Goal: Navigation & Orientation: Find specific page/section

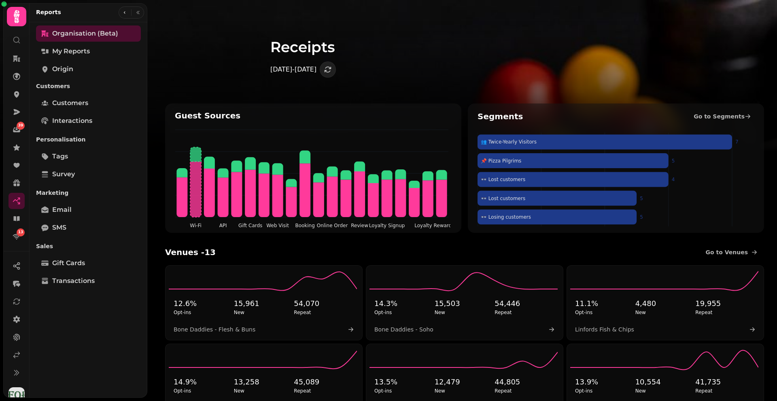
scroll to position [1913, 0]
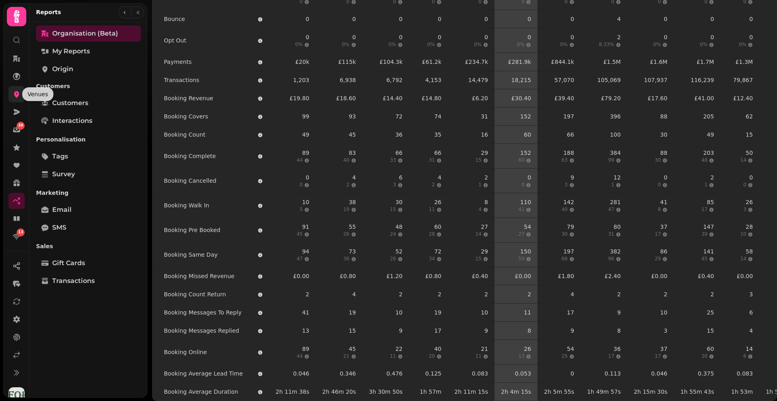
click at [18, 94] on icon at bounding box center [16, 94] width 5 height 6
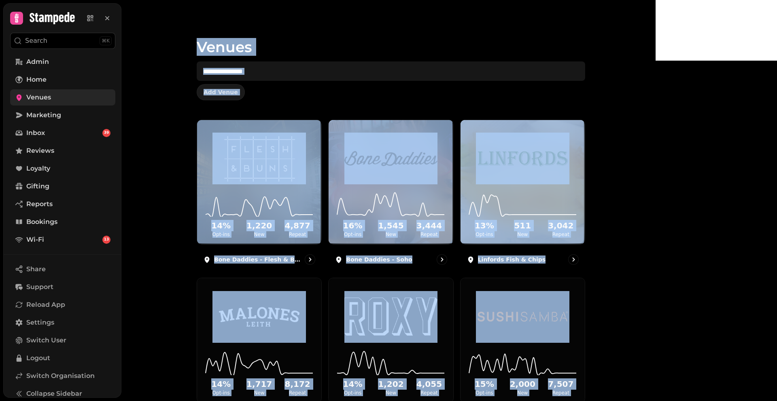
scroll to position [371, 0]
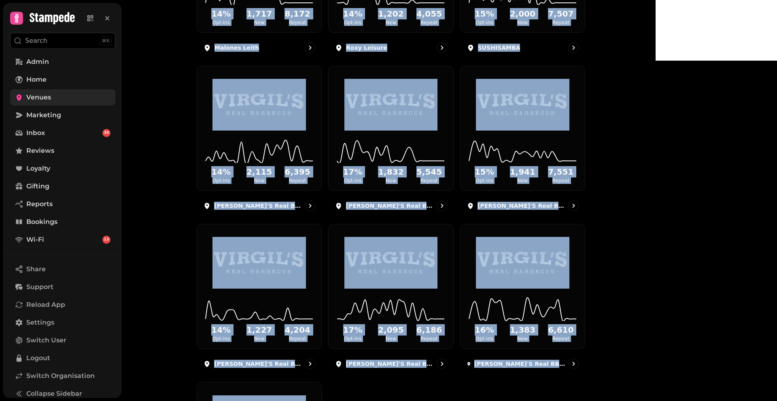
drag, startPoint x: 225, startPoint y: 43, endPoint x: 352, endPoint y: 467, distance: 443.0
click at [352, 401] on html "Search ⌘K Admin Home Venues Marketing Inbox 39 Reviews Loyalty Gifting Reports …" at bounding box center [388, 200] width 777 height 401
click at [186, 132] on div "Venues Add Venue 14 % Opt-ins 1,220 New 4,877 Repeat Bone Daddies - Flesh & Bun…" at bounding box center [388, 200] width 534 height 401
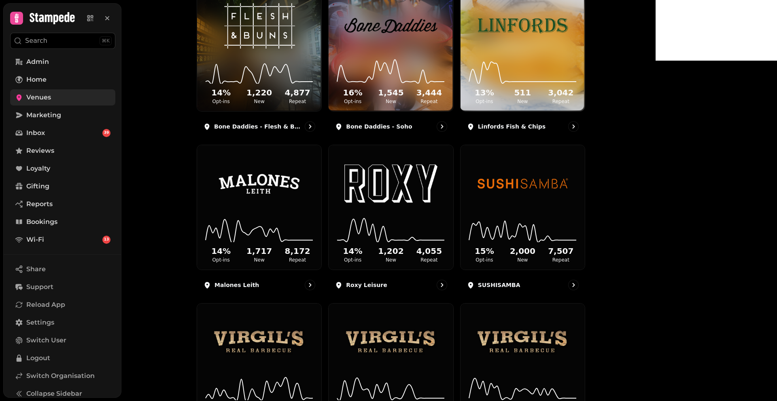
scroll to position [0, 0]
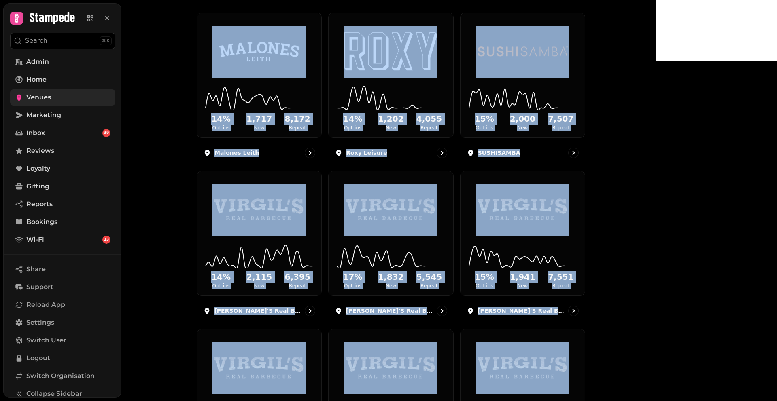
drag, startPoint x: 226, startPoint y: 45, endPoint x: 672, endPoint y: 432, distance: 590.8
click at [672, 401] on html "Search ⌘K Admin Home Venues Marketing Inbox 39 Reviews Loyalty Gifting Reports …" at bounding box center [388, 200] width 777 height 401
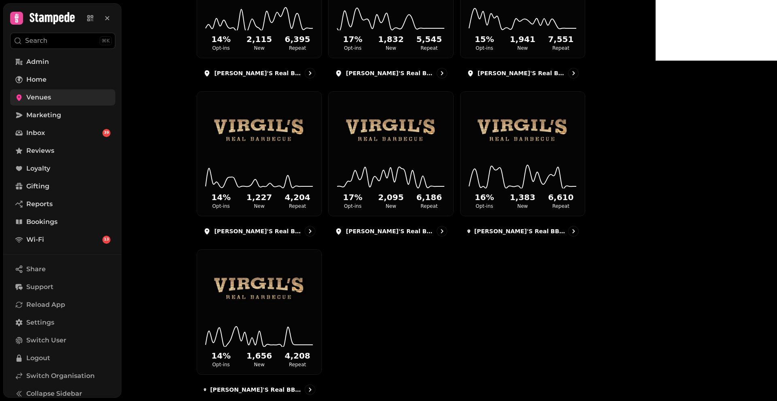
click at [229, 163] on div "Venues Add Venue 14 % Opt-ins 1,220 New 4,877 Repeat Bone Daddies - Flesh & Bun…" at bounding box center [388, 200] width 534 height 401
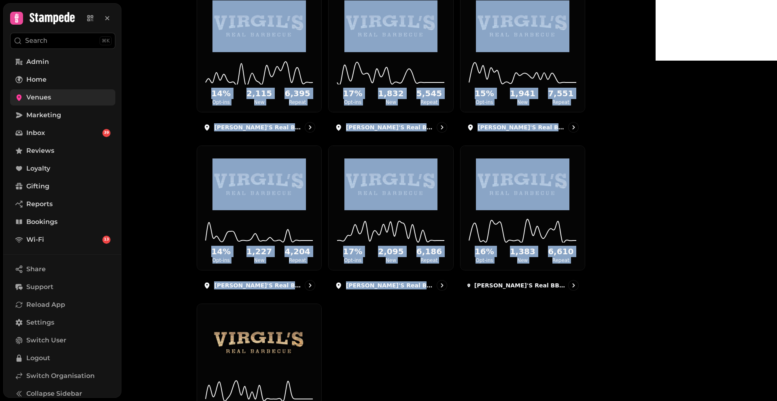
scroll to position [523, 0]
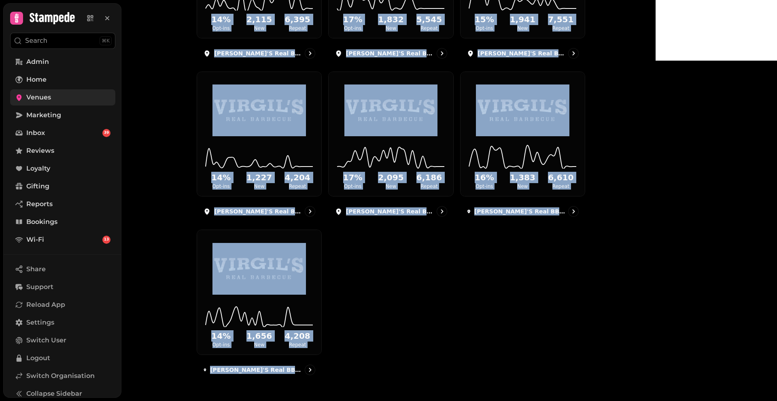
drag, startPoint x: 252, startPoint y: 41, endPoint x: 531, endPoint y: 410, distance: 462.8
click at [531, 401] on html "Search ⌘K Admin Home Venues Marketing Inbox 39 Reviews Loyalty Gifting Reports …" at bounding box center [388, 200] width 777 height 401
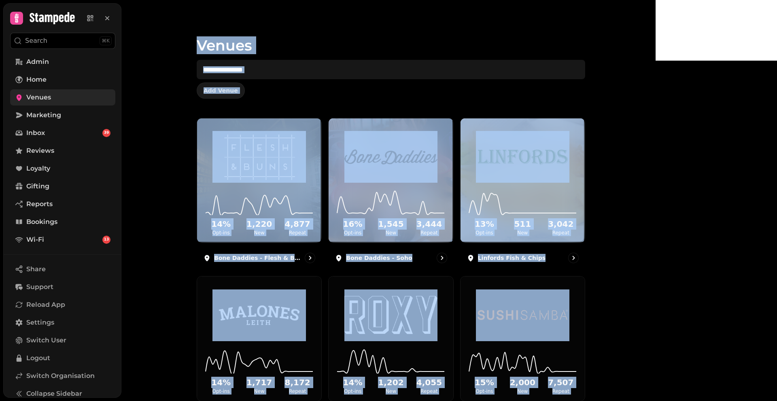
scroll to position [0, 0]
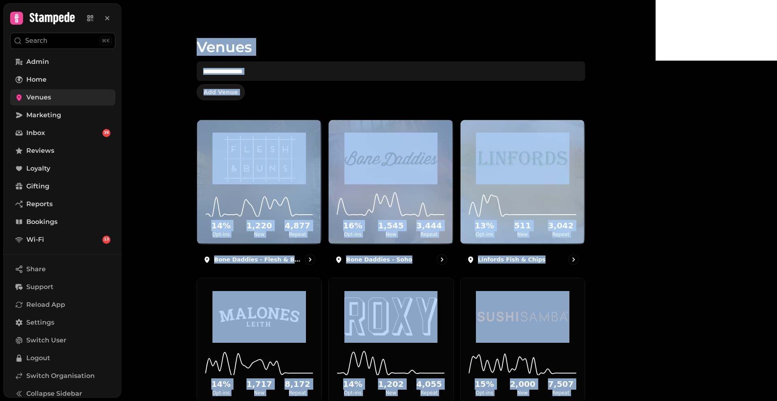
drag, startPoint x: 445, startPoint y: 370, endPoint x: 278, endPoint y: -8, distance: 413.2
click at [278, 0] on html "Search ⌘K Admin Home Venues Marketing Inbox 39 Reviews Loyalty Gifting Reports …" at bounding box center [388, 200] width 777 height 401
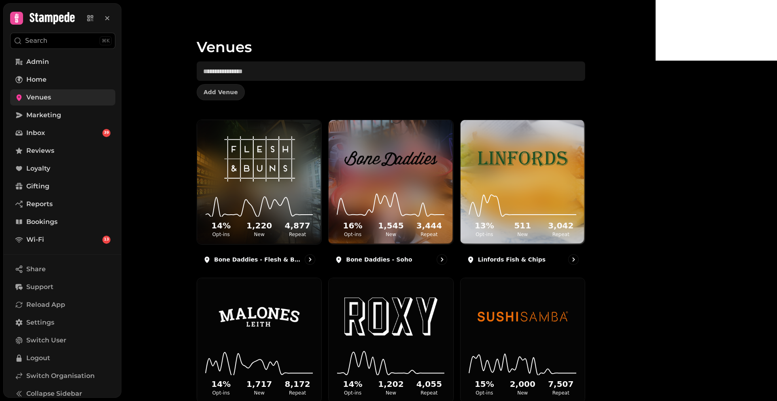
click at [182, 29] on div "Venues Add Venue 14 % Opt-ins 1,220 New 4,877 Repeat Bone Daddies - Flesh & Bun…" at bounding box center [388, 200] width 534 height 401
